Goal: Manage account settings

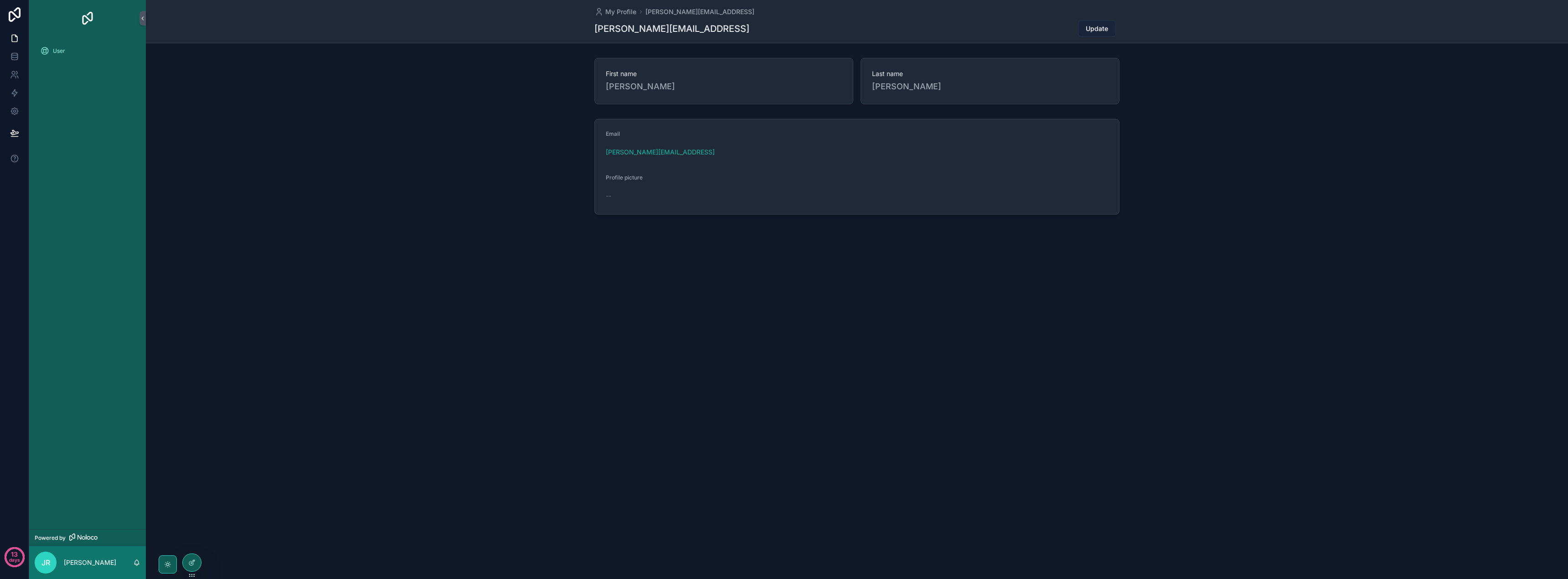
click at [1103, 27] on span "Update" at bounding box center [1096, 29] width 22 height 9
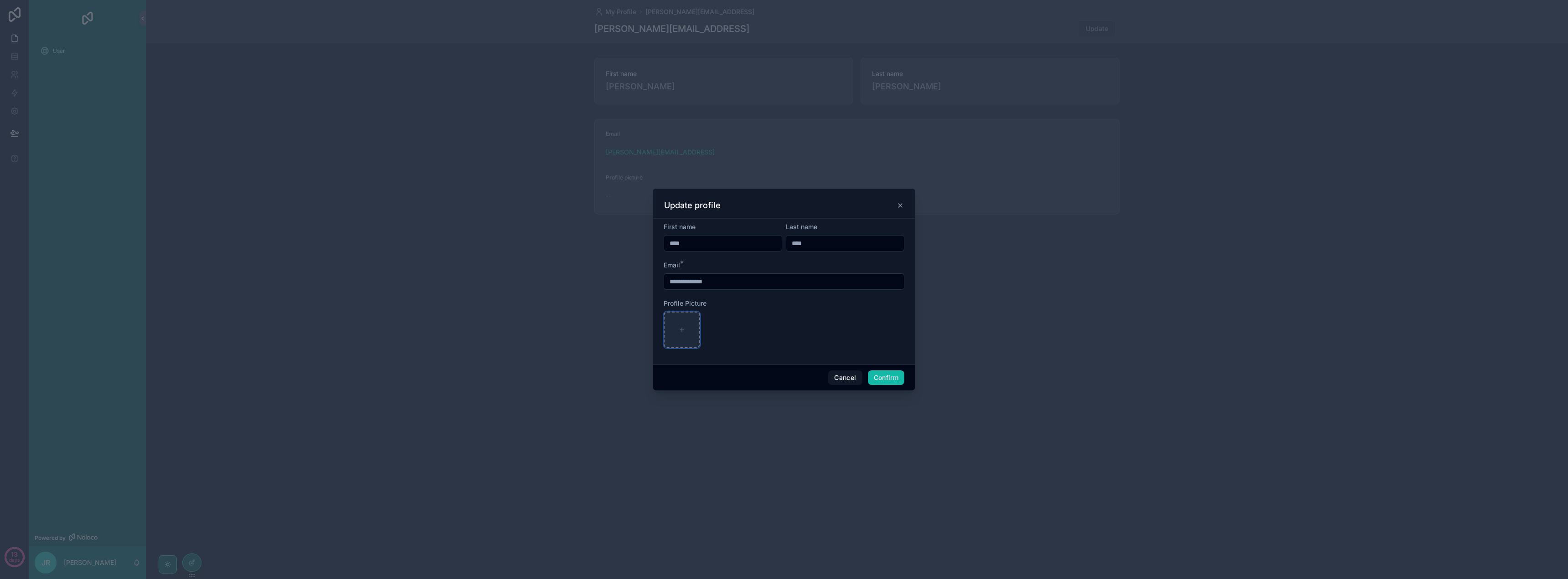
click at [681, 331] on icon at bounding box center [681, 330] width 6 height 6
type input "**********"
click at [880, 378] on button "Confirm" at bounding box center [886, 378] width 37 height 14
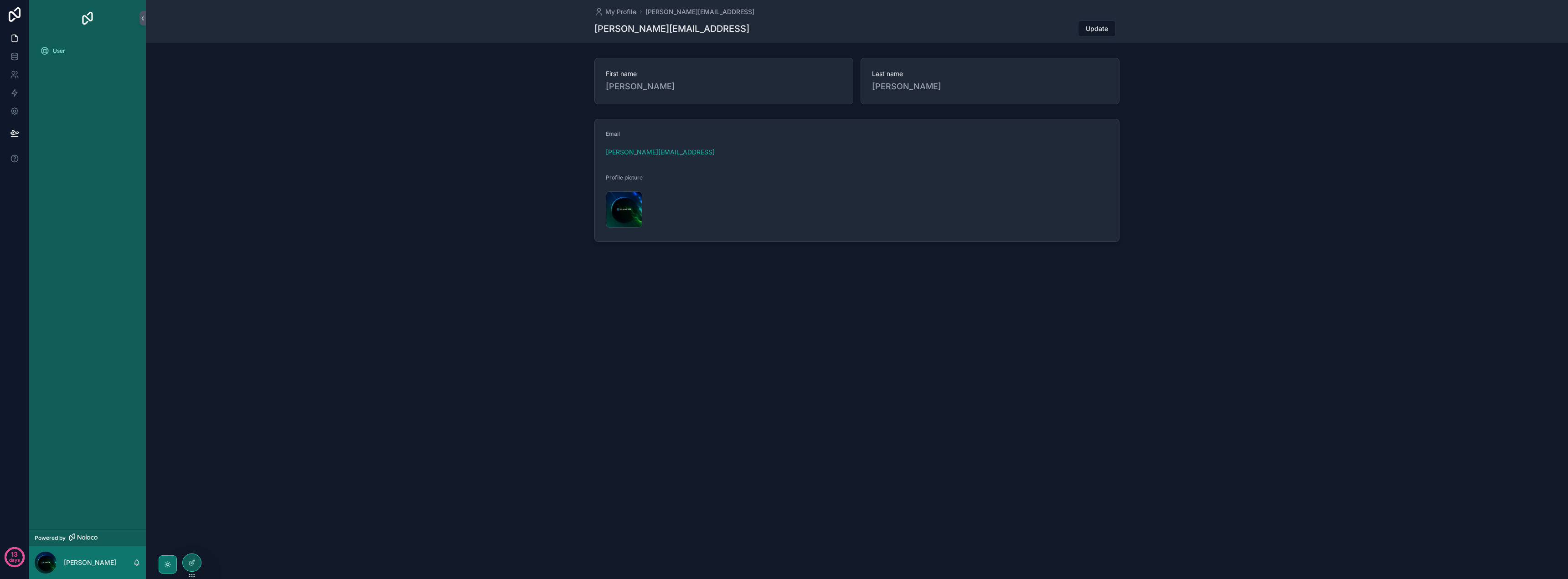
click at [162, 567] on div "scrollable content" at bounding box center [167, 564] width 18 height 18
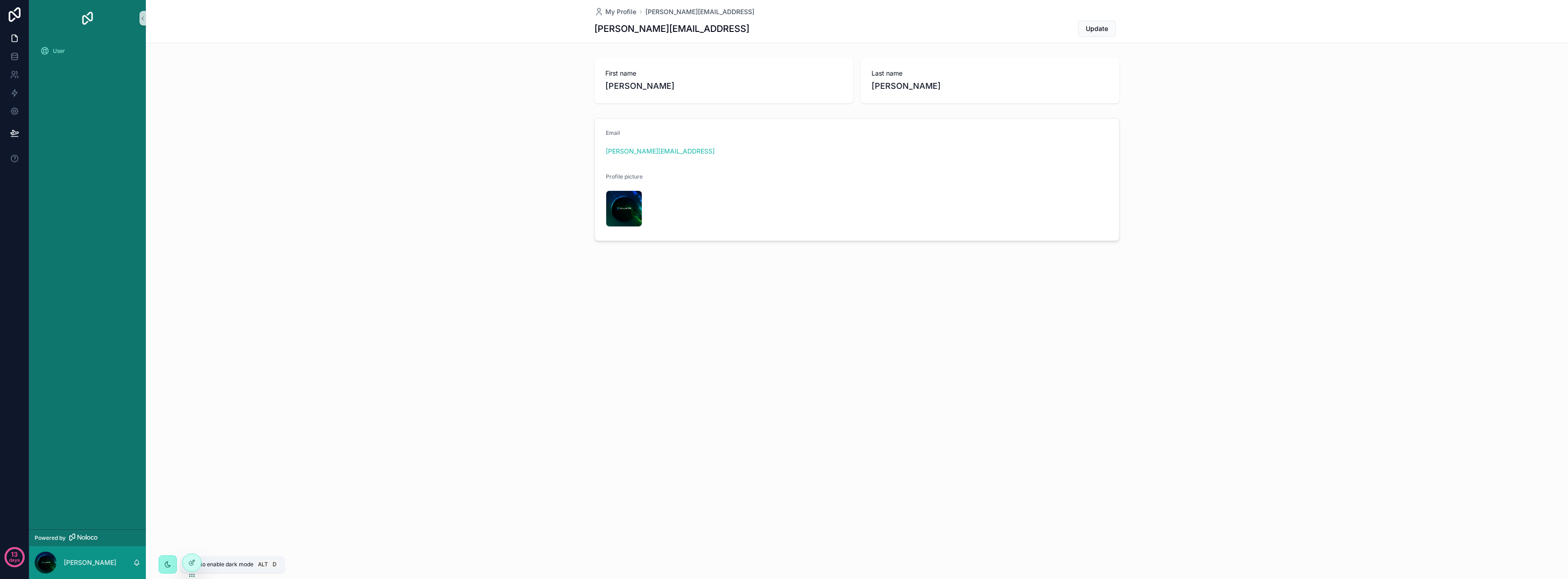
click at [164, 567] on div "scrollable content" at bounding box center [167, 564] width 8 height 8
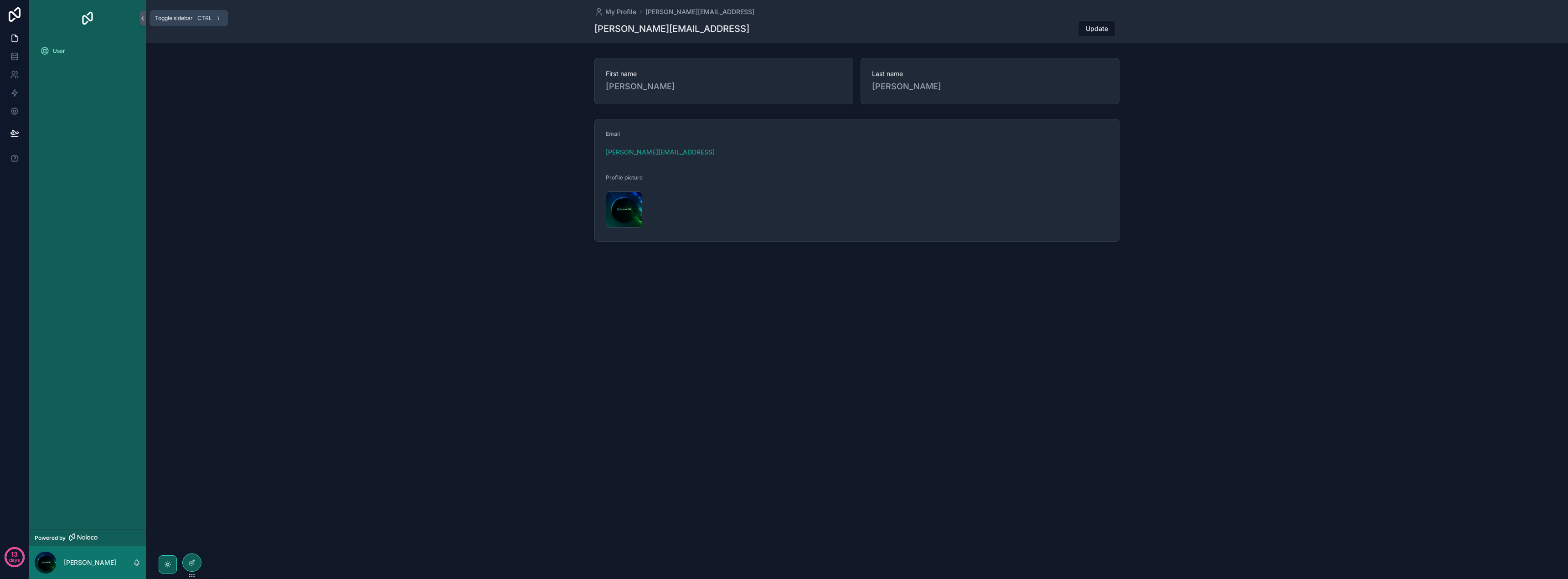
click at [145, 19] on icon "scrollable content" at bounding box center [142, 19] width 6 height 7
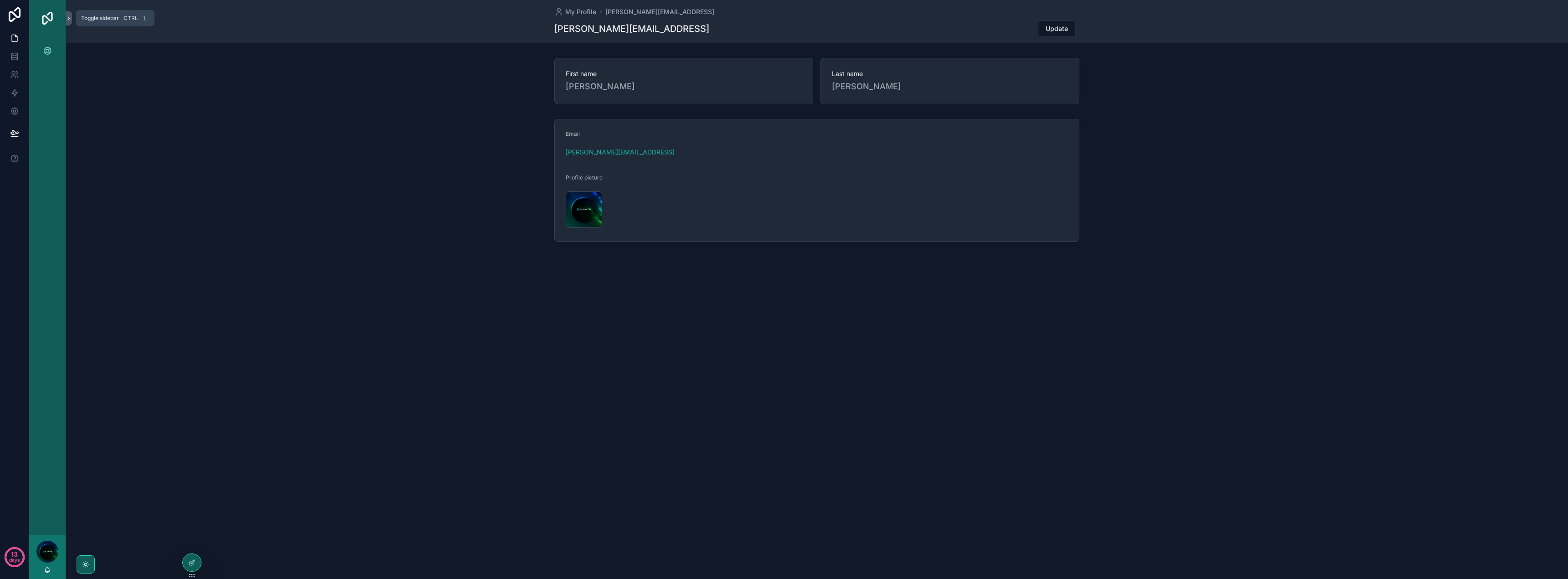
click at [70, 18] on icon "scrollable content" at bounding box center [69, 19] width 2 height 3
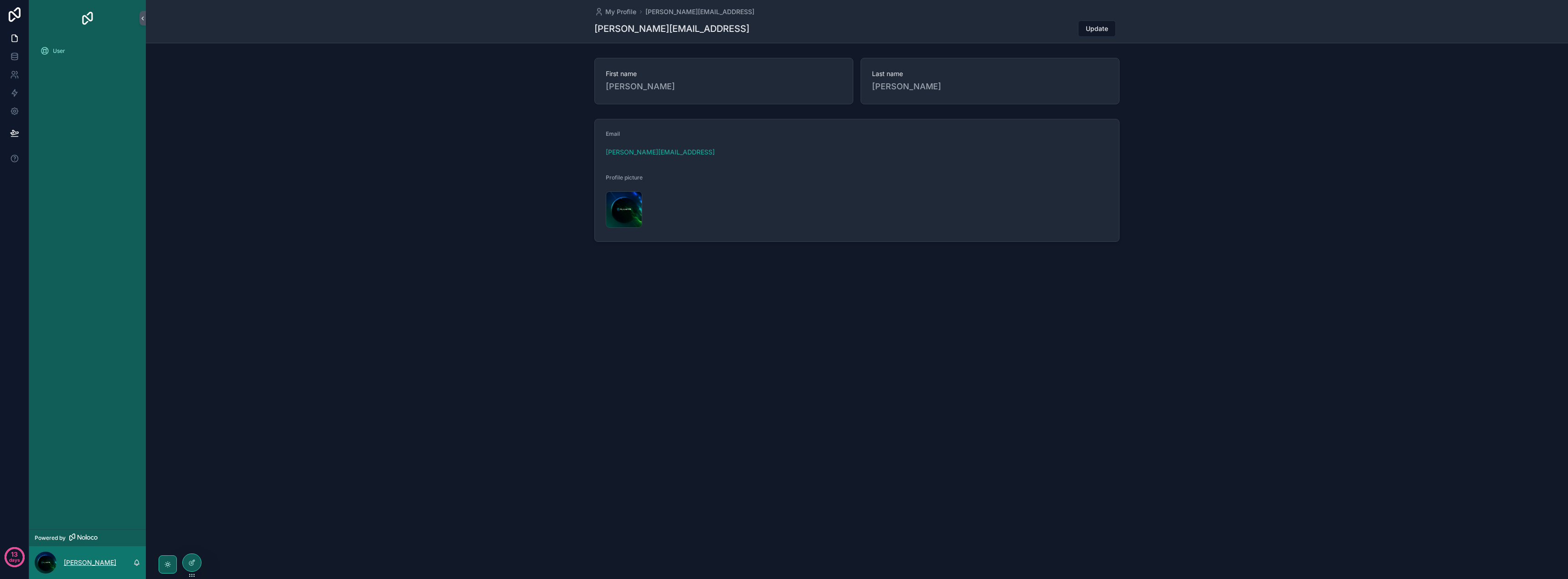
click at [80, 563] on p "[PERSON_NAME]" at bounding box center [90, 562] width 52 height 9
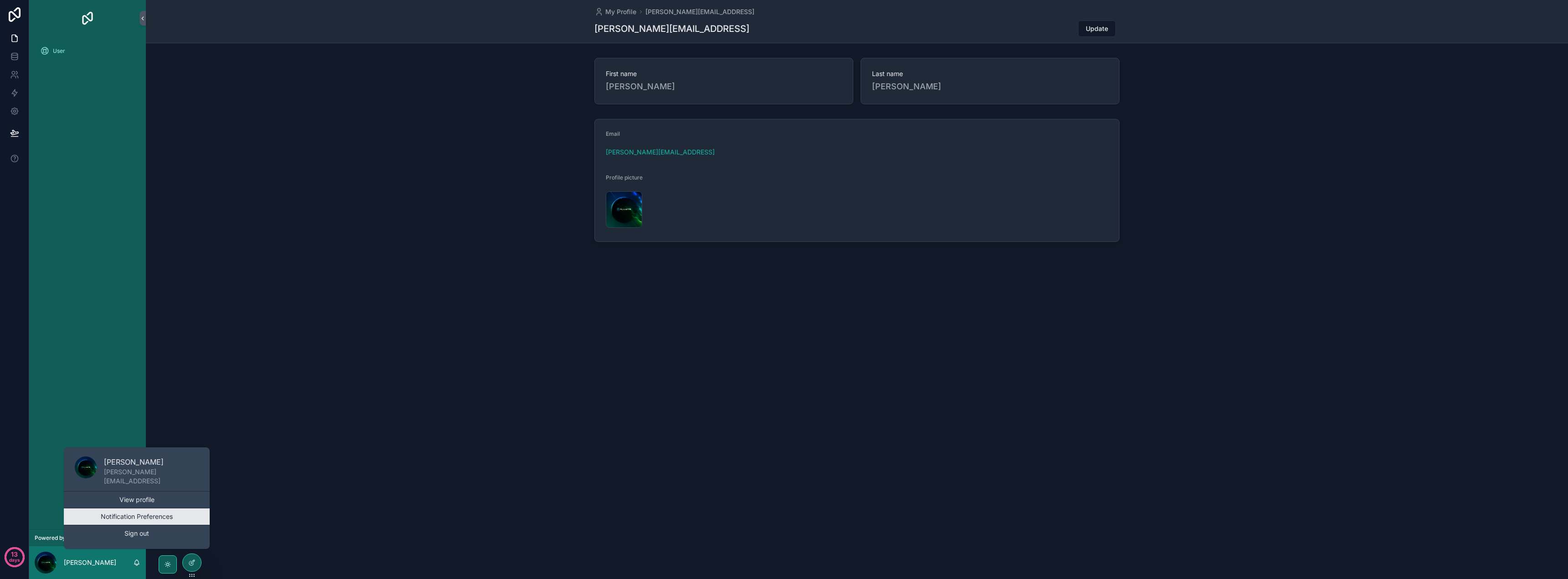
click at [119, 518] on button "Notification Preferences" at bounding box center [136, 517] width 146 height 17
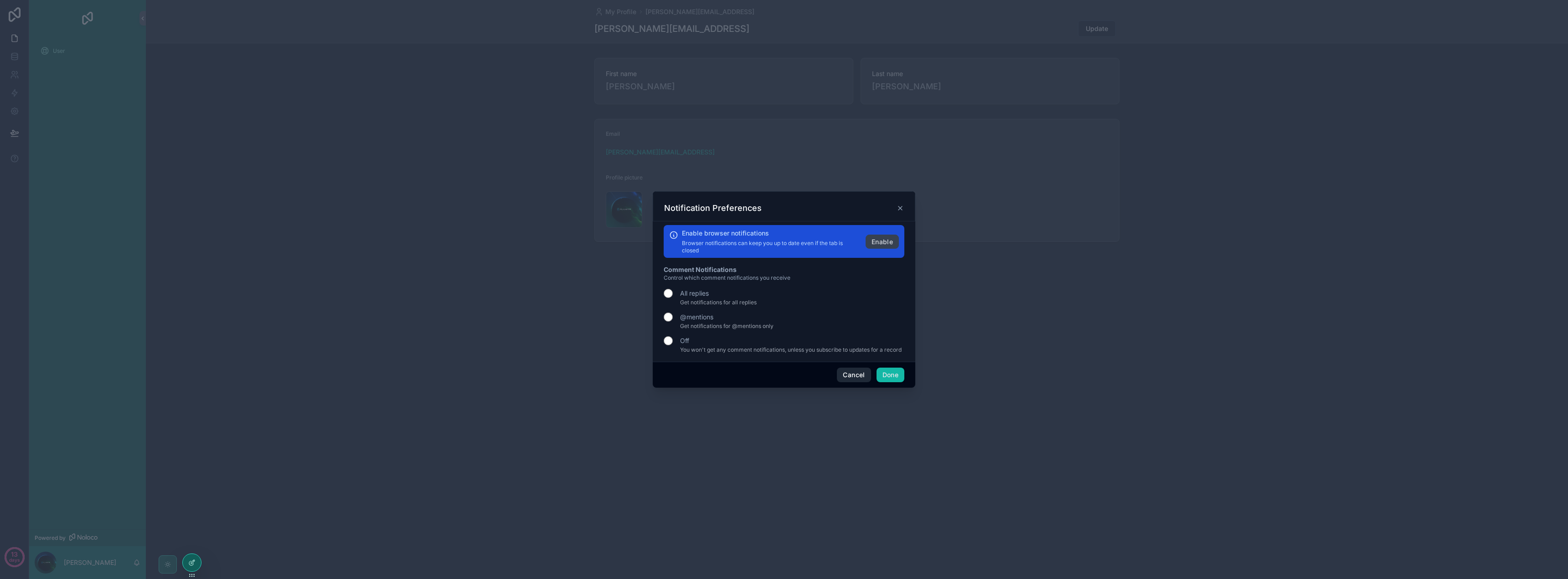
click at [854, 378] on button "Cancel" at bounding box center [853, 375] width 34 height 14
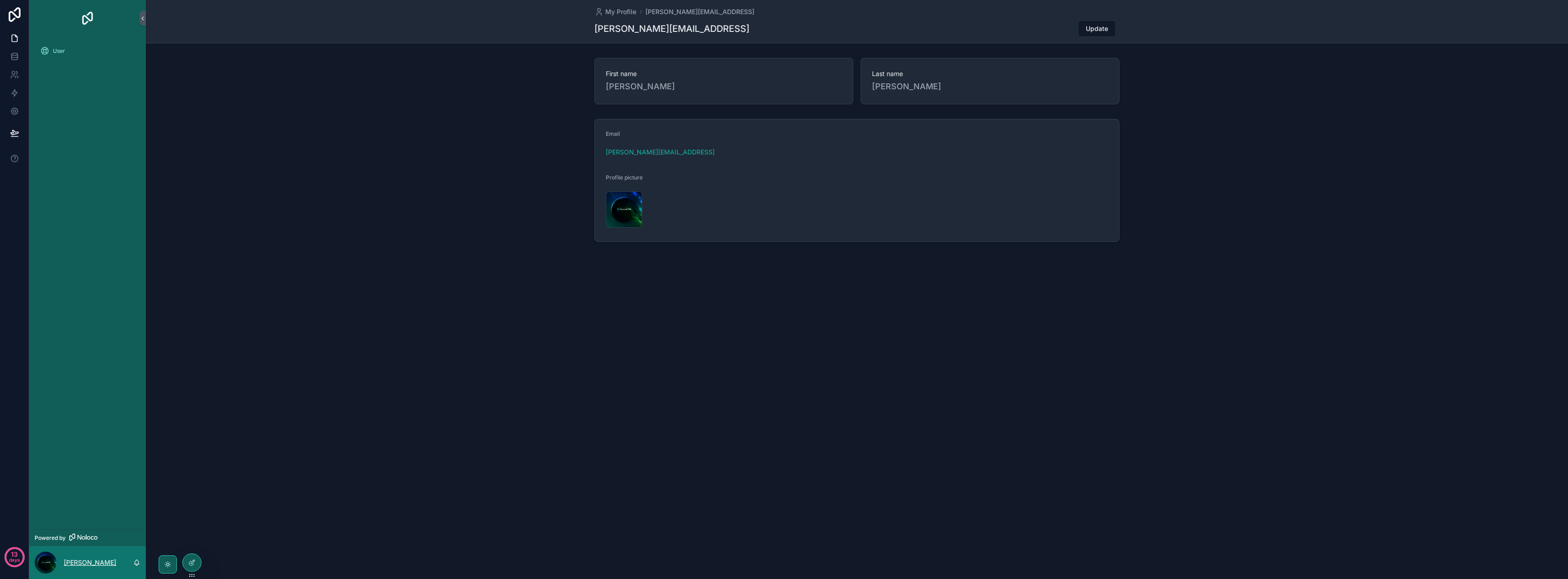
click at [77, 560] on p "[PERSON_NAME]" at bounding box center [90, 562] width 52 height 9
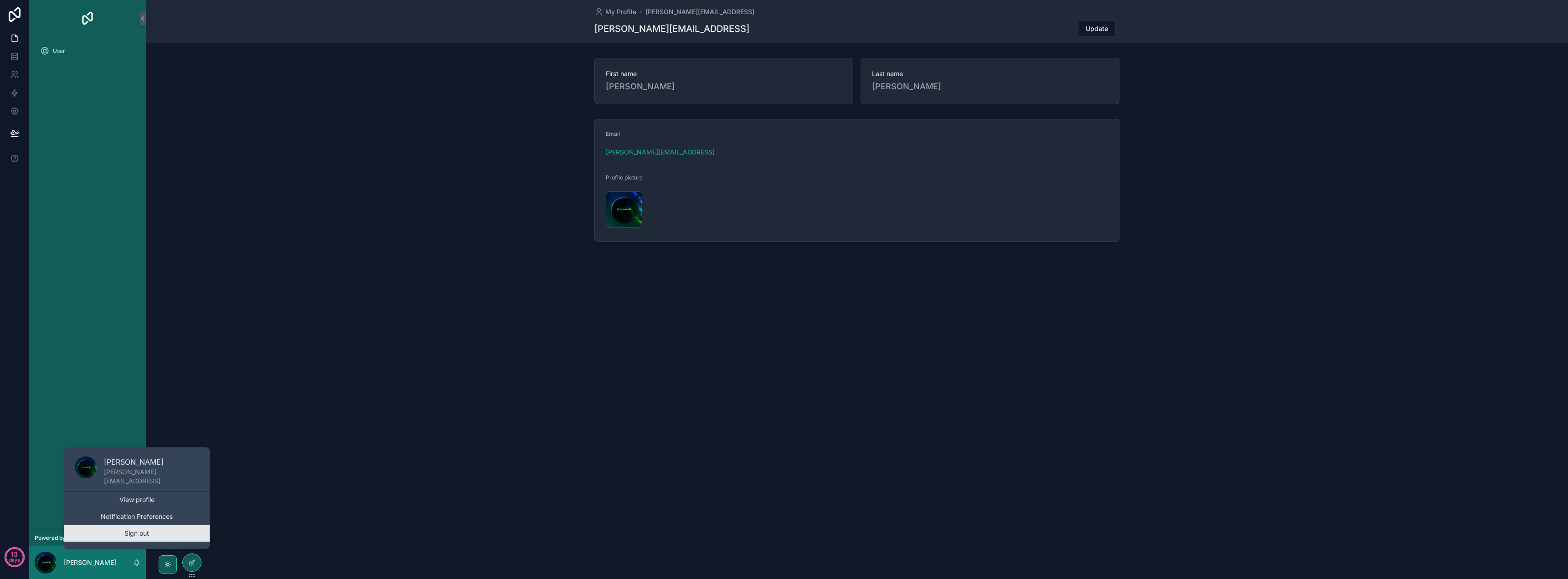
click at [106, 533] on button "Sign out" at bounding box center [136, 534] width 146 height 17
